Goal: Task Accomplishment & Management: Complete application form

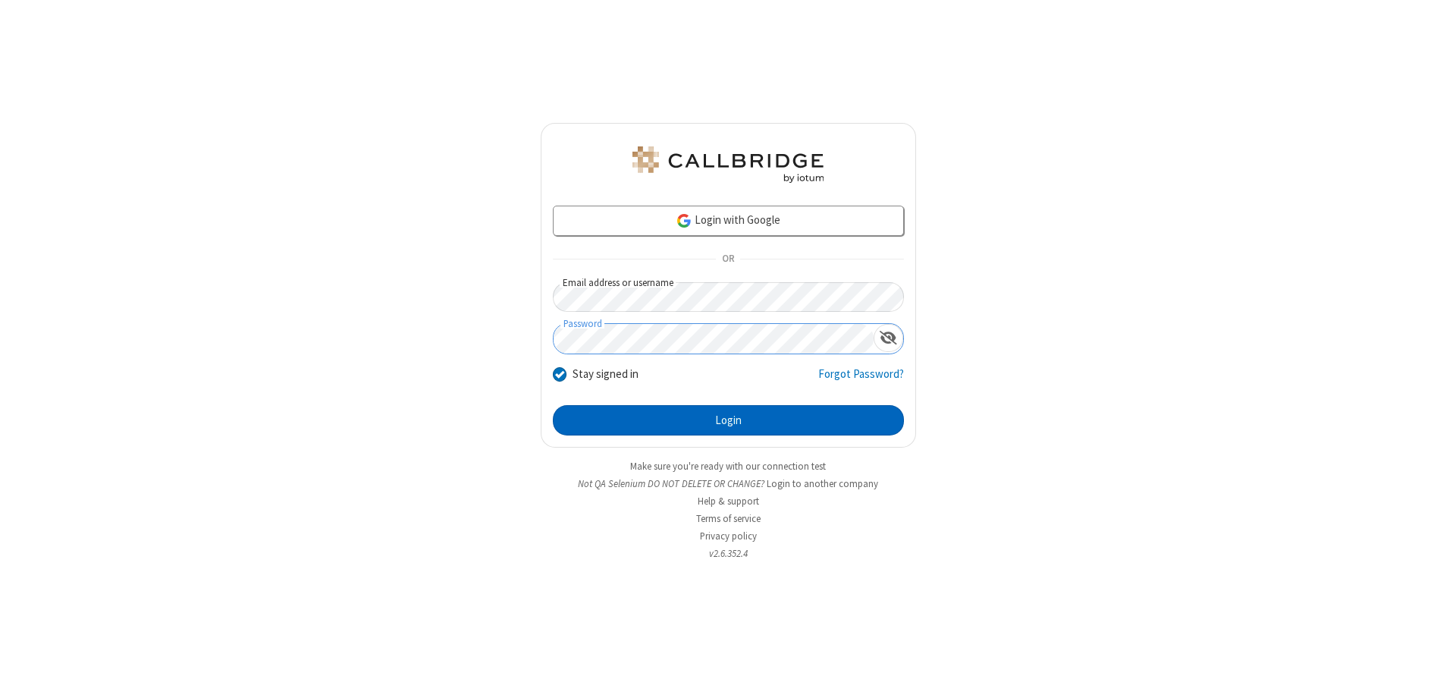
click at [728, 420] on button "Login" at bounding box center [728, 420] width 351 height 30
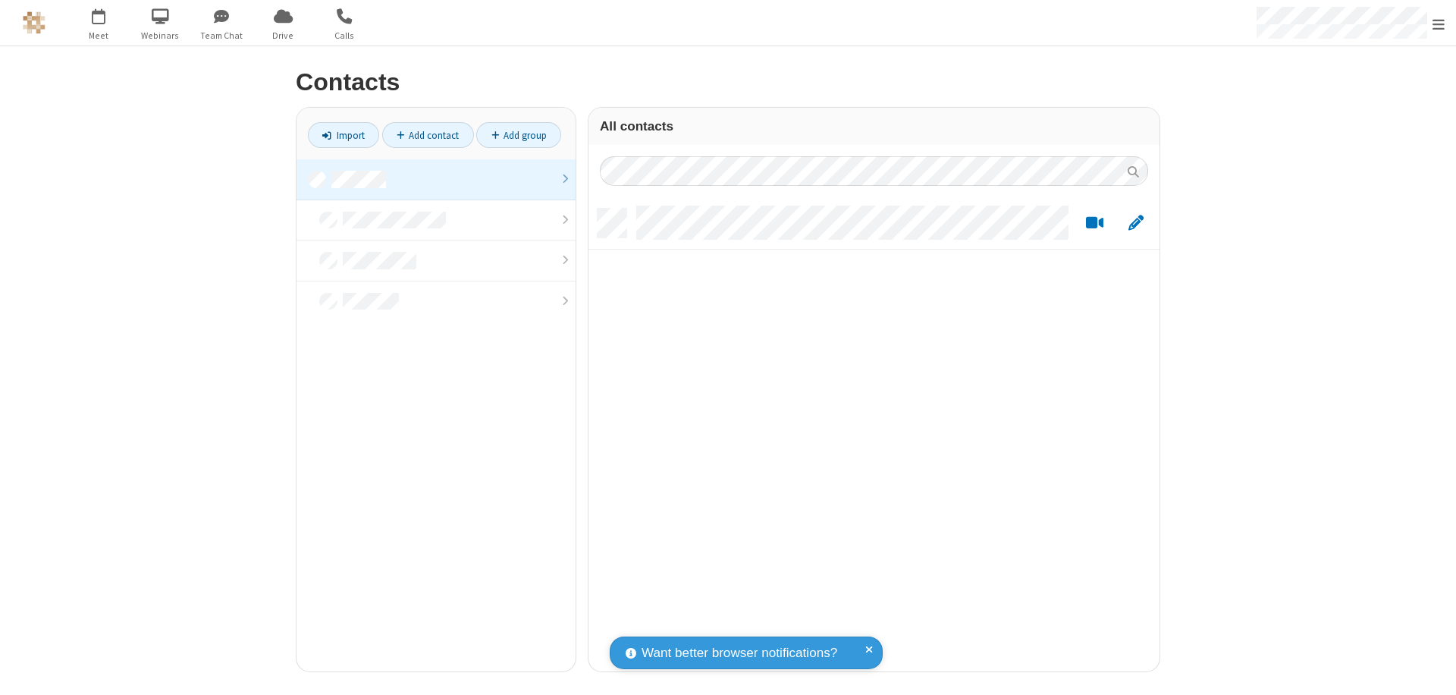
click at [436, 179] on link at bounding box center [435, 179] width 279 height 41
click at [428, 135] on link "Add contact" at bounding box center [428, 135] width 92 height 26
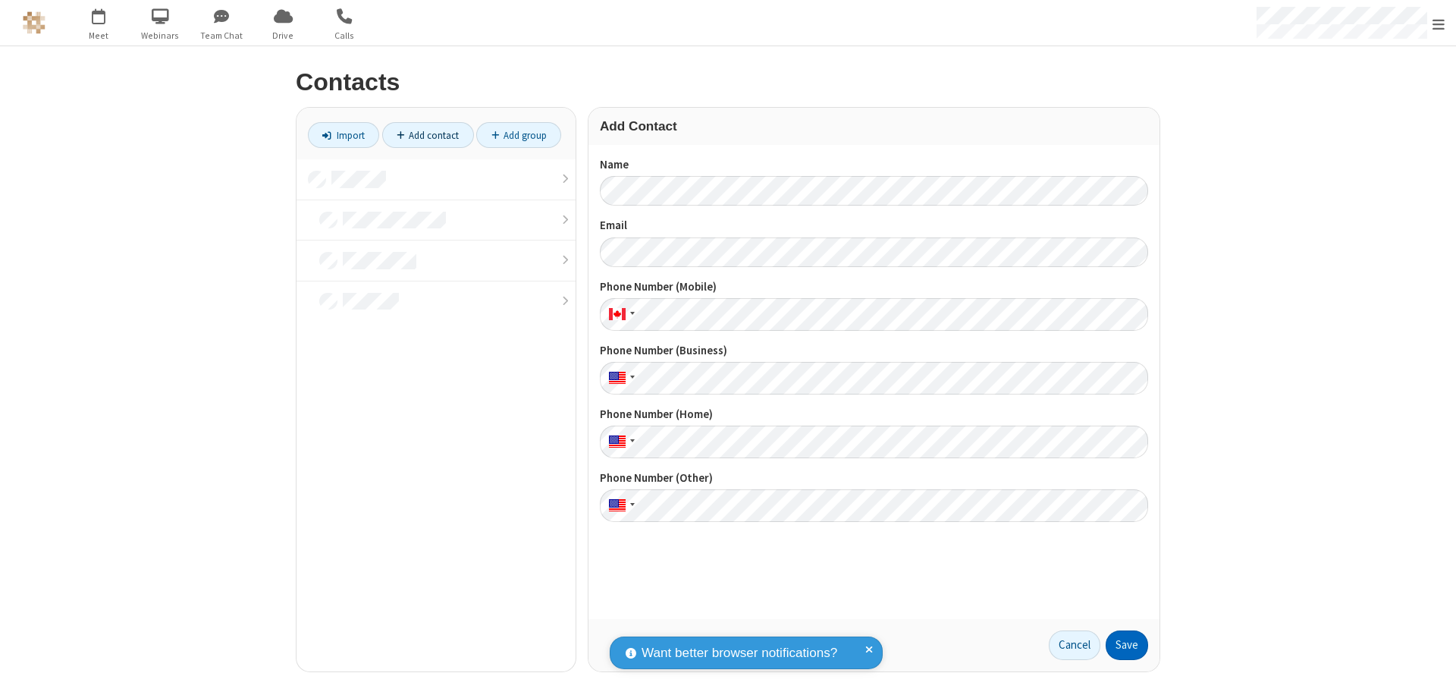
click at [1127, 644] on button "Save" at bounding box center [1126, 645] width 42 height 30
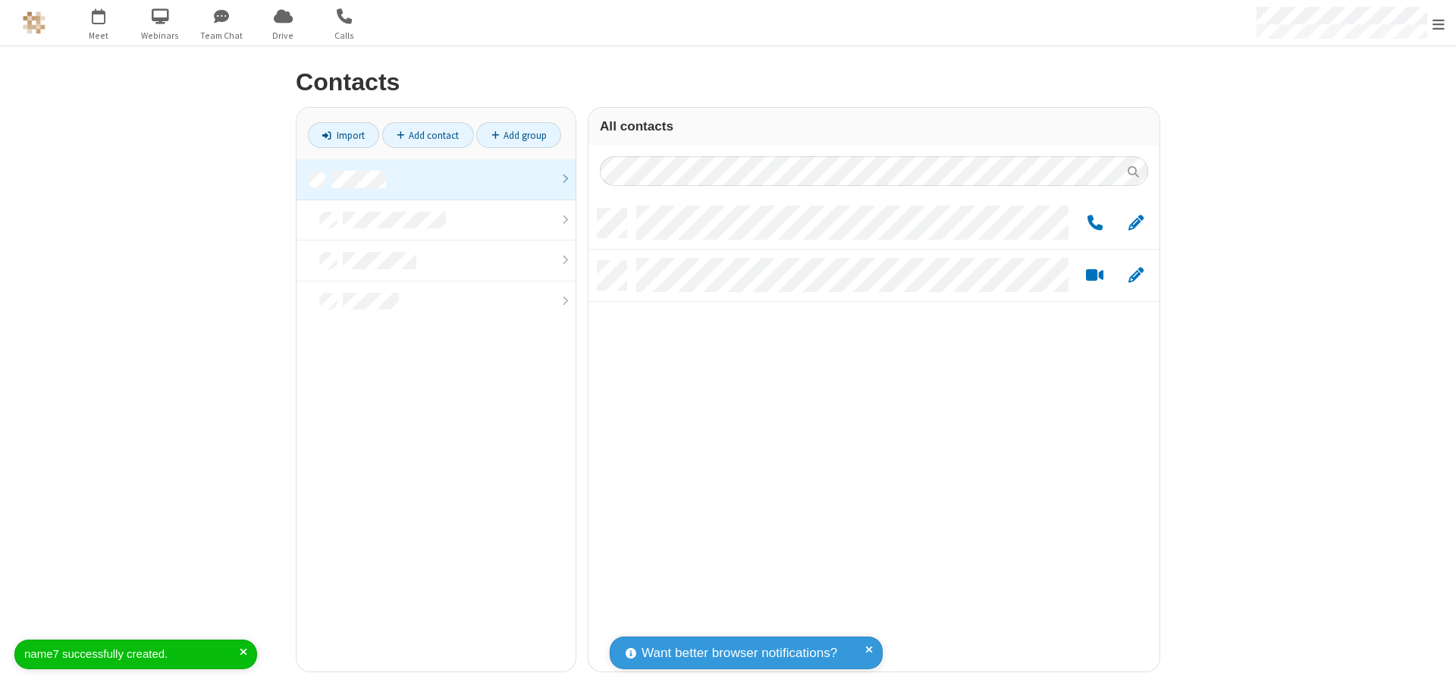
scroll to position [463, 560]
